Goal: Navigation & Orientation: Find specific page/section

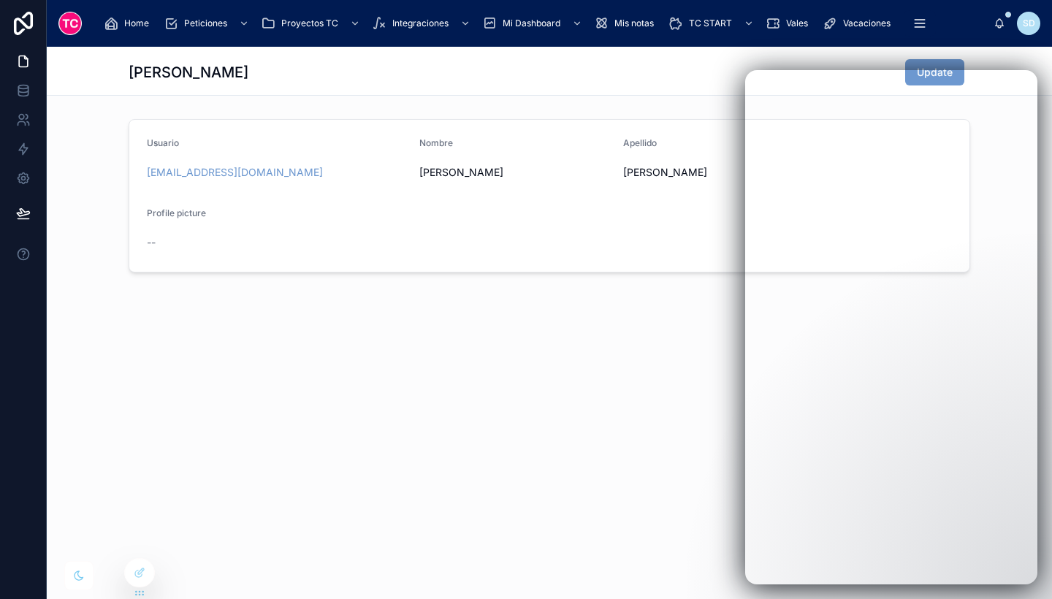
click at [1051, 543] on div "[PERSON_NAME] Update Usuario [EMAIL_ADDRESS][DOMAIN_NAME] Nombre [PERSON_NAME] …" at bounding box center [549, 323] width 1005 height 552
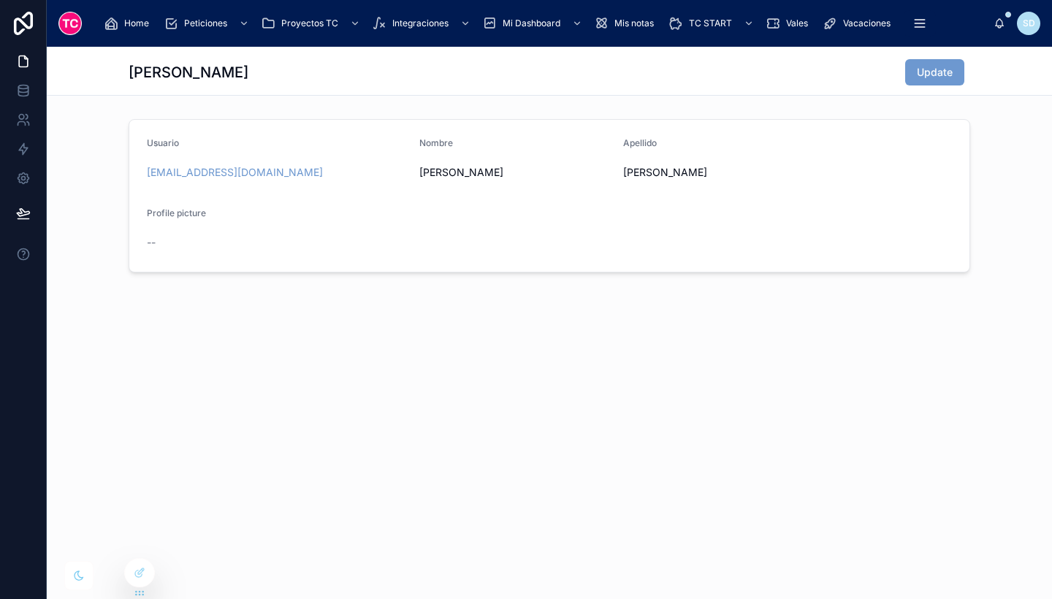
click at [134, 23] on span "Home" at bounding box center [136, 24] width 25 height 12
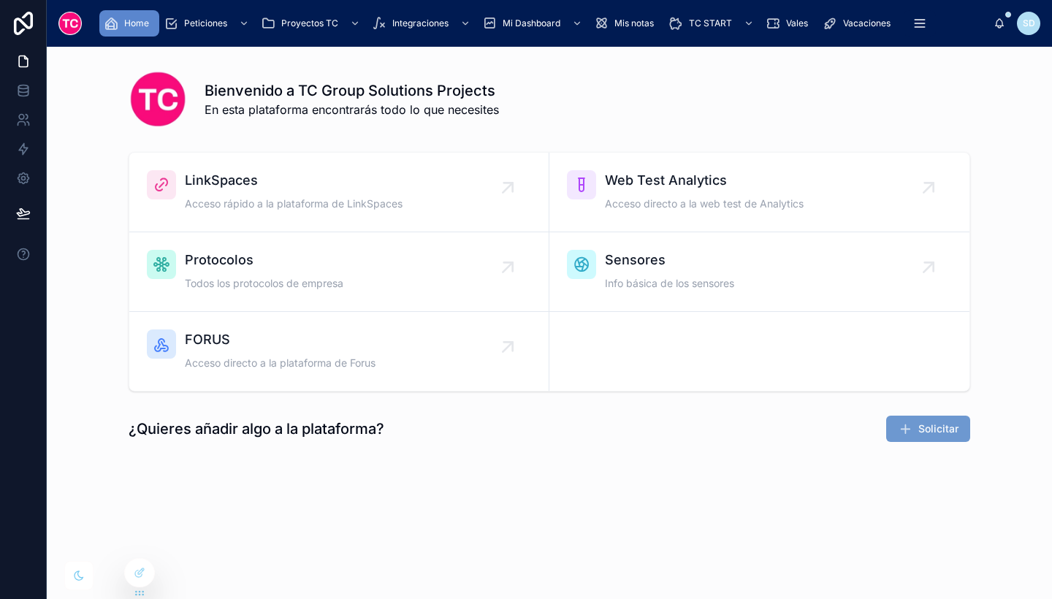
click at [289, 186] on span "LinkSpaces" at bounding box center [294, 180] width 218 height 20
